Goal: Task Accomplishment & Management: Manage account settings

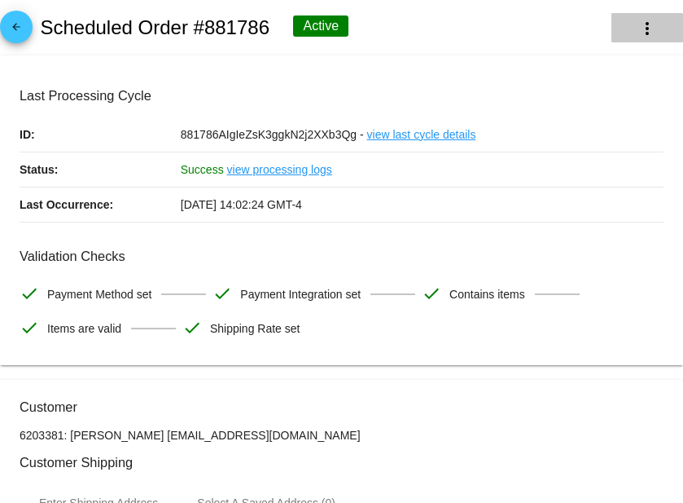
click at [649, 31] on mat-icon "more_vert" at bounding box center [648, 29] width 20 height 20
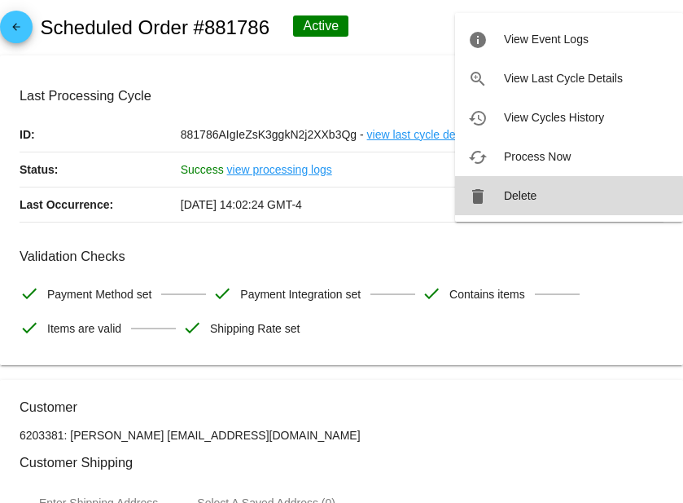
click at [499, 196] on button "delete Delete" at bounding box center [569, 195] width 228 height 39
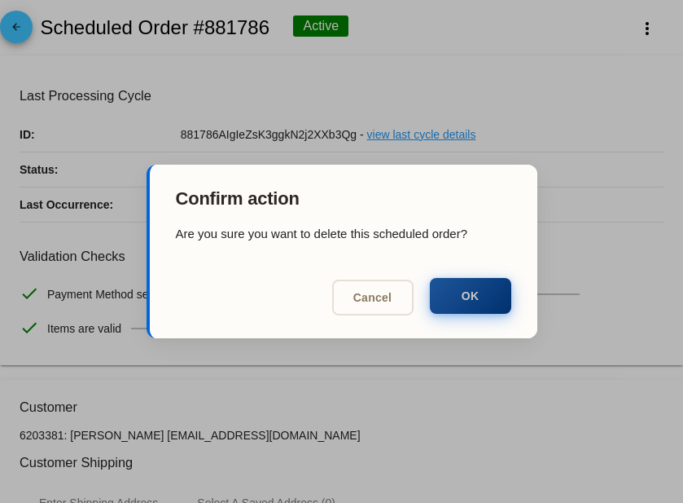
click at [455, 303] on button "OK" at bounding box center [470, 296] width 81 height 36
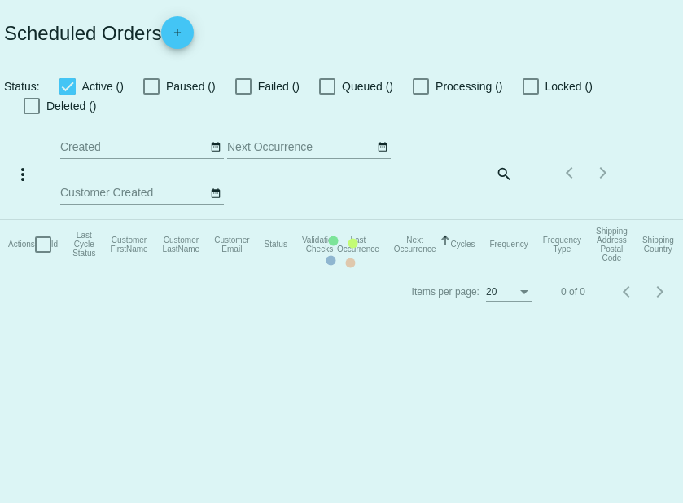
checkbox input "true"
